Goal: Check status

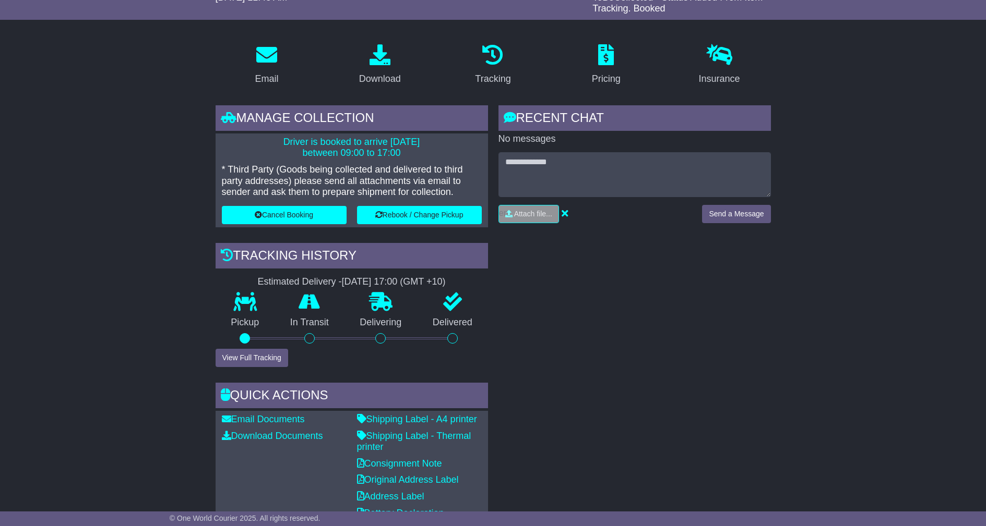
scroll to position [24, 0]
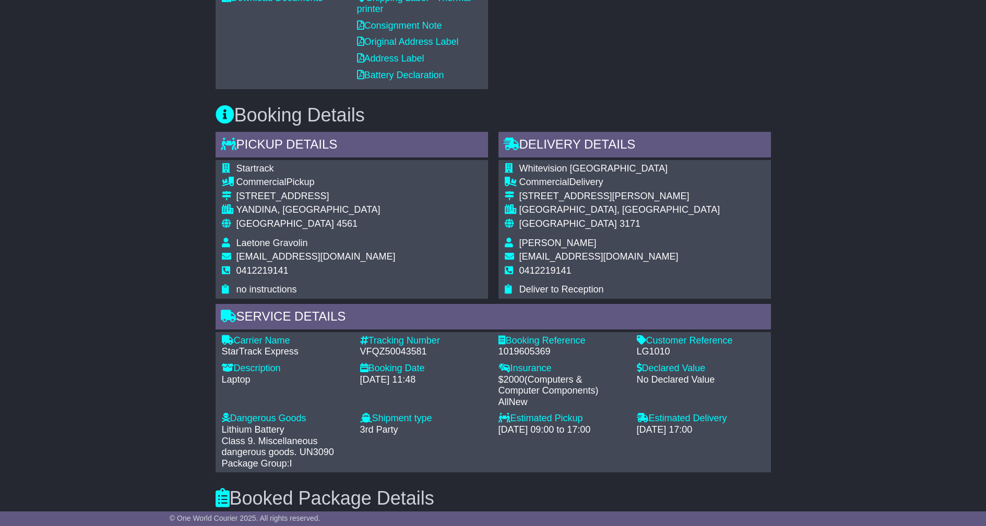
scroll to position [650, 0]
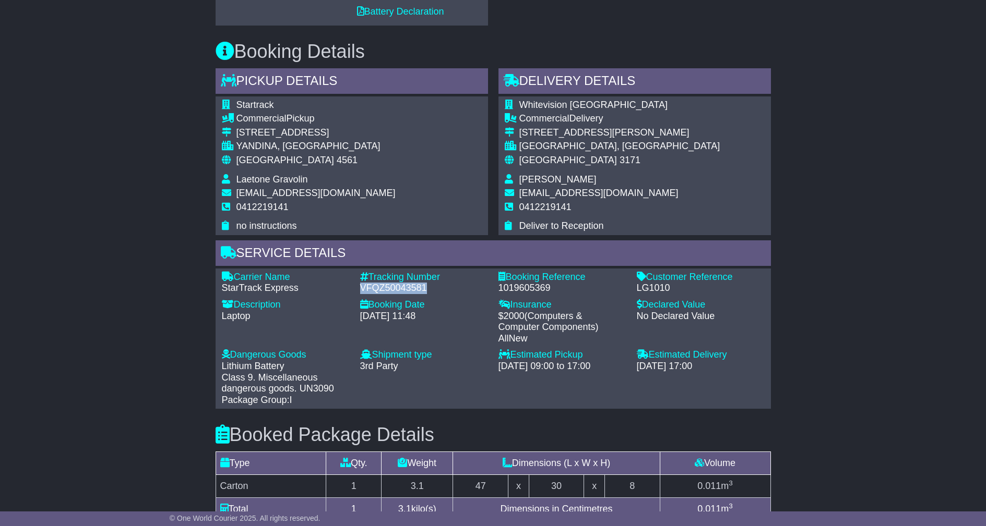
drag, startPoint x: 425, startPoint y: 291, endPoint x: 358, endPoint y: 289, distance: 66.8
click at [358, 289] on div "Tracking Number - VFQZ50043581" at bounding box center [424, 283] width 138 height 22
copy div "VFQZ50043581"
